Goal: Check status: Check status

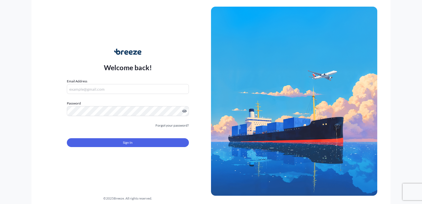
type input "[EMAIL_ADDRESS][DOMAIN_NAME]"
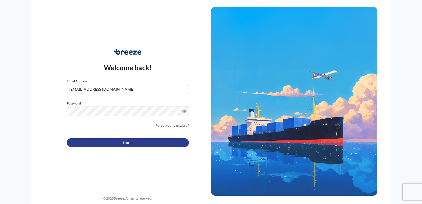
click at [126, 143] on span "Sign In" at bounding box center [128, 143] width 10 height 6
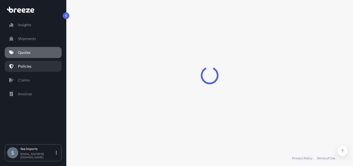
select select "Sea"
select select "1"
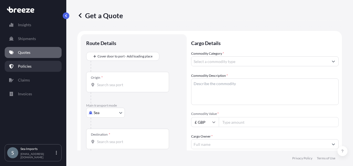
scroll to position [9, 0]
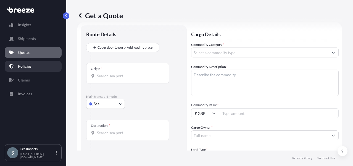
click at [32, 70] on link "Policies" at bounding box center [33, 66] width 57 height 11
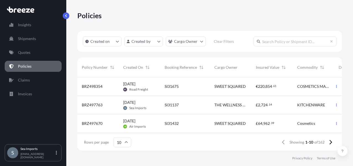
click at [183, 123] on div "SI31432" at bounding box center [185, 124] width 41 height 6
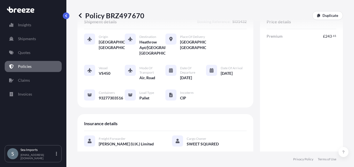
scroll to position [28, 0]
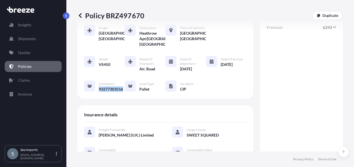
drag, startPoint x: 122, startPoint y: 94, endPoint x: 99, endPoint y: 95, distance: 23.5
click at [99, 92] on span "93277303516" at bounding box center [111, 89] width 24 height 6
copy span "93277303516"
